Goal: Navigation & Orientation: Understand site structure

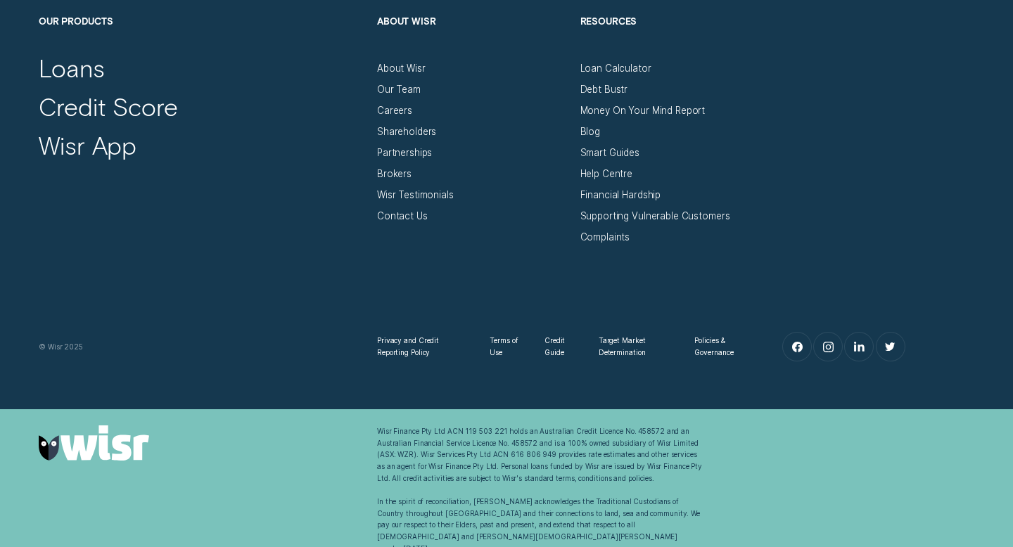
scroll to position [4697, 0]
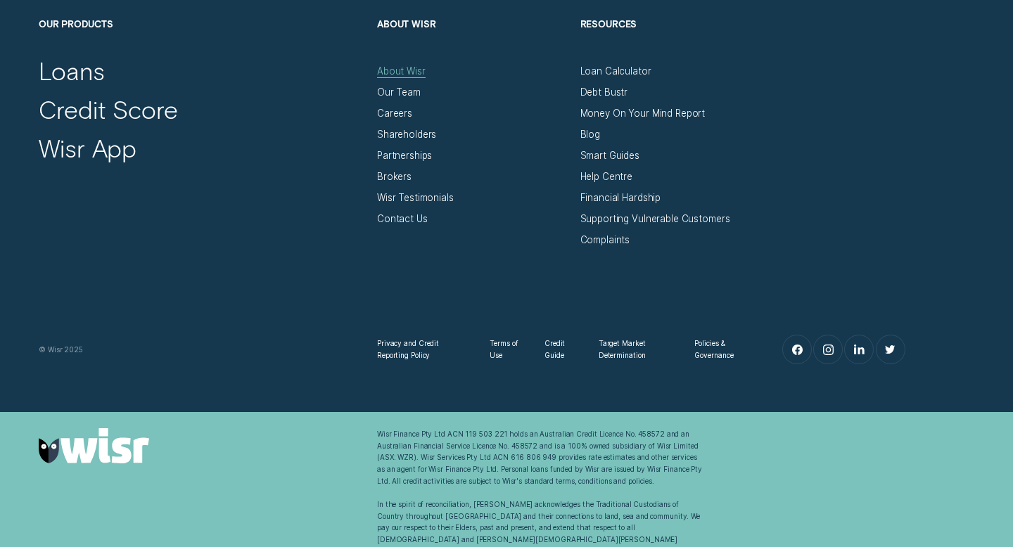
click at [411, 72] on div "About Wisr" at bounding box center [401, 71] width 49 height 12
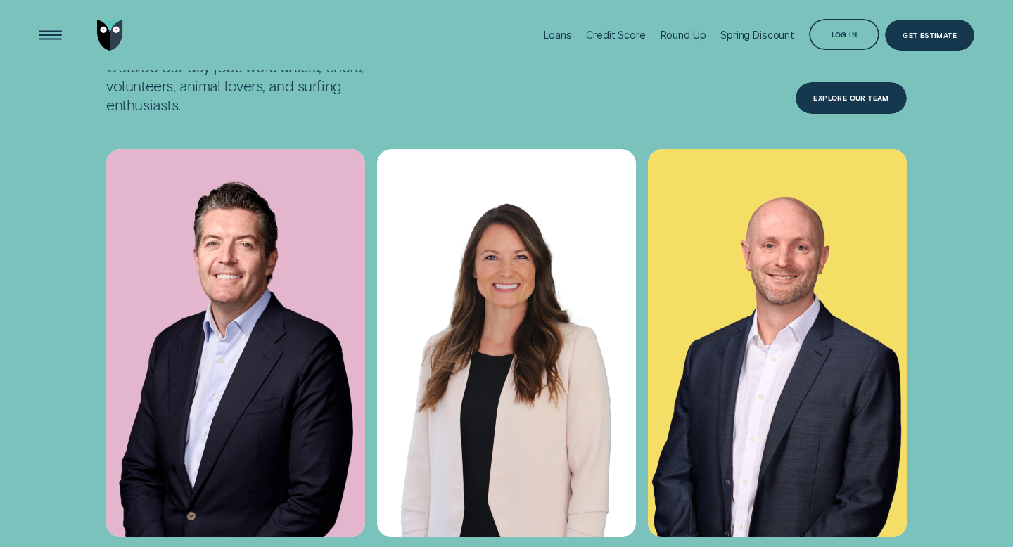
scroll to position [4069, 0]
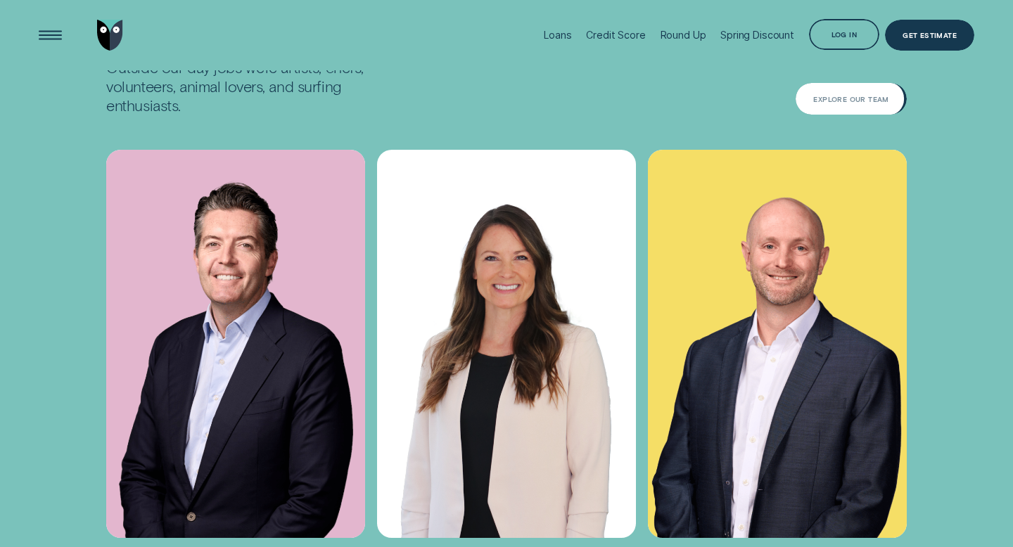
click at [865, 98] on div "Explore Our Team" at bounding box center [850, 99] width 75 height 6
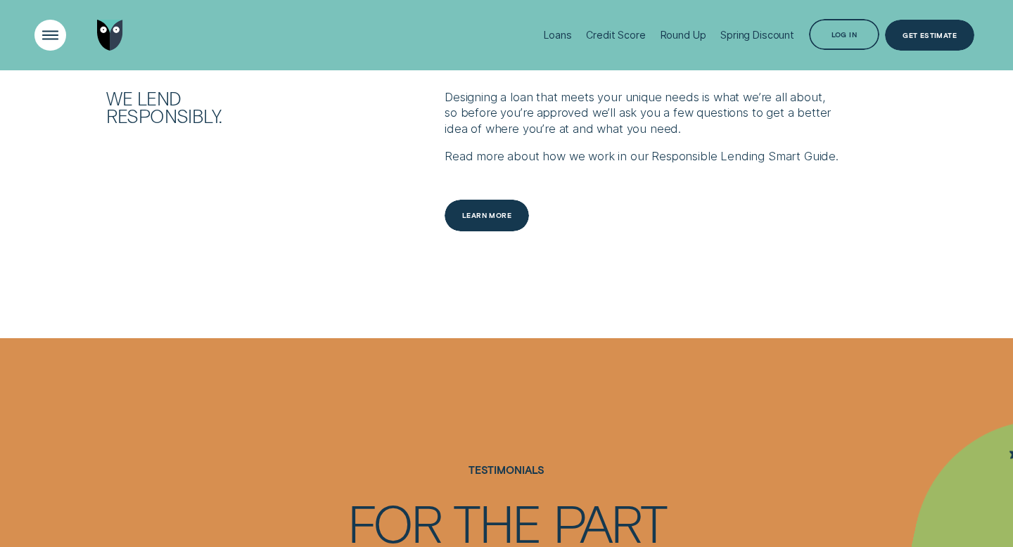
click at [48, 30] on div "Open Menu" at bounding box center [50, 35] width 45 height 45
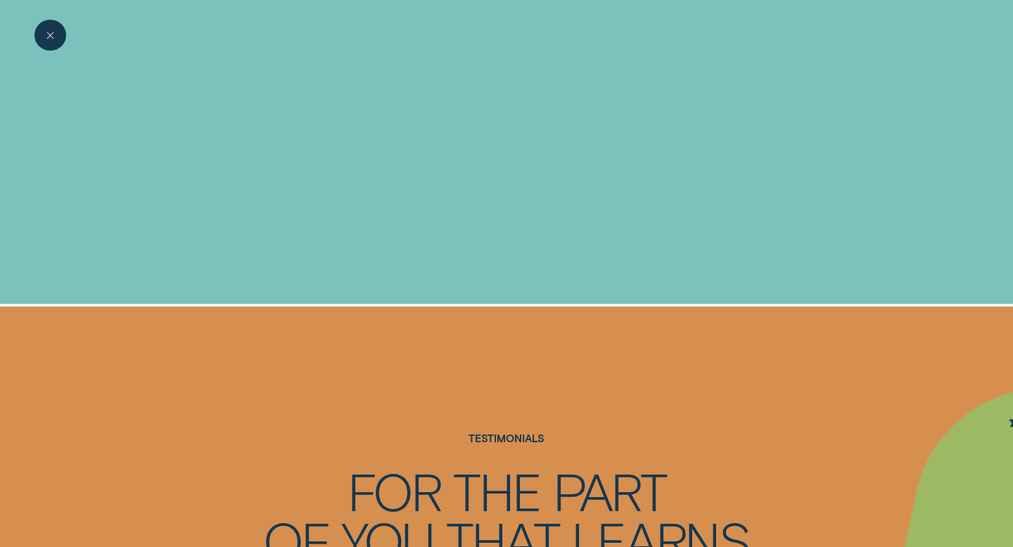
scroll to position [1568, 0]
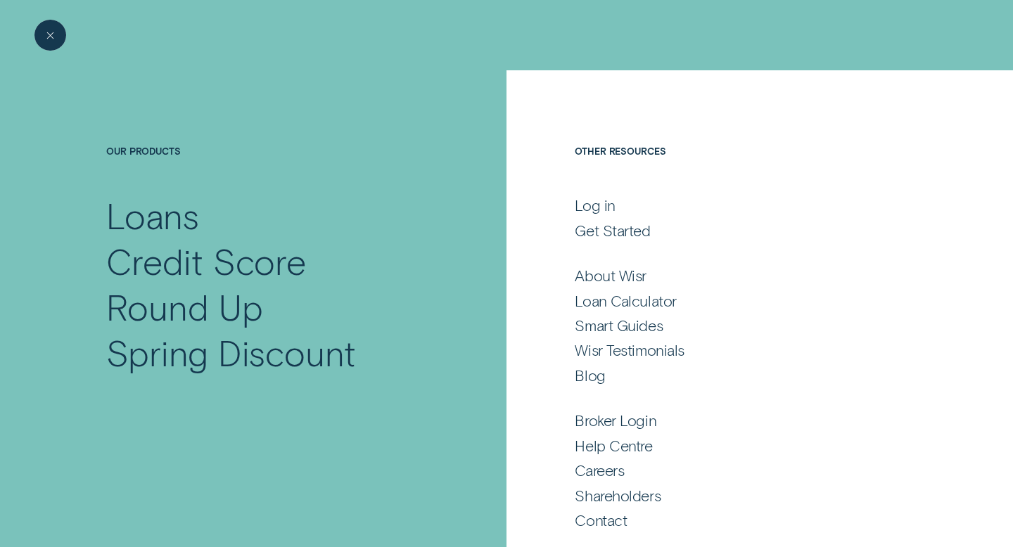
click at [54, 32] on div "Close Menu" at bounding box center [50, 35] width 45 height 45
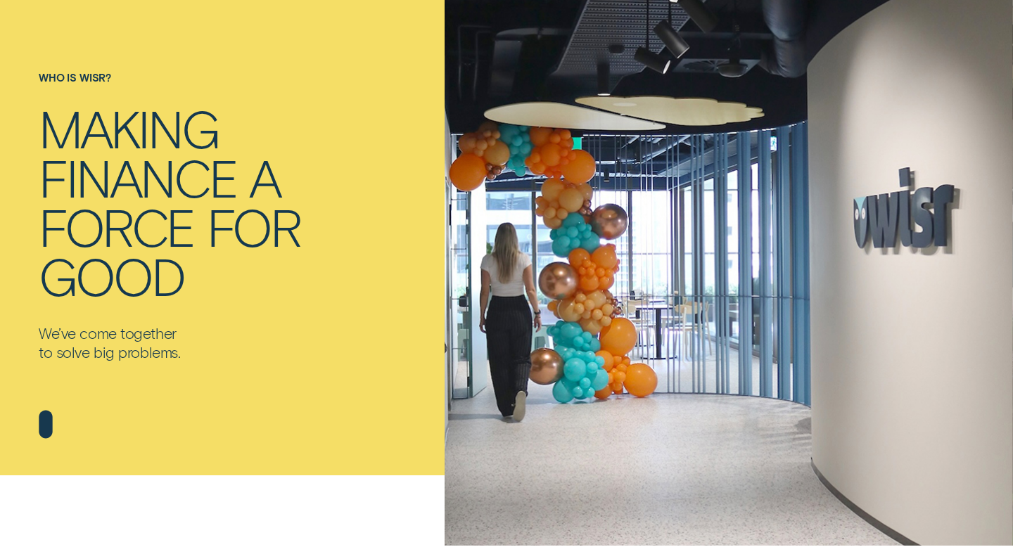
scroll to position [0, 0]
